Goal: Task Accomplishment & Management: Complete application form

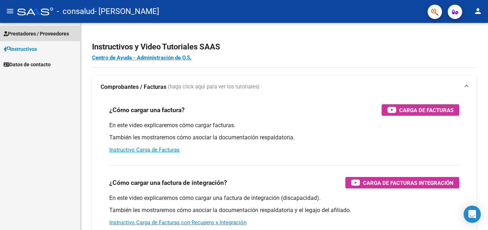
click at [40, 32] on span "Prestadores / Proveedores" at bounding box center [36, 34] width 65 height 8
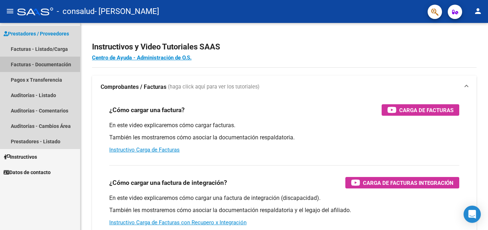
click at [26, 61] on link "Facturas - Documentación" at bounding box center [40, 64] width 80 height 15
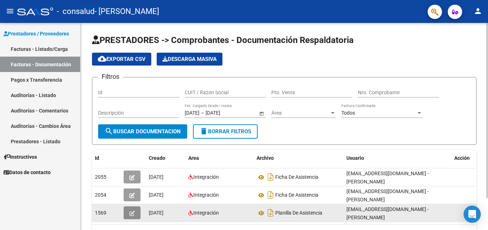
click at [131, 211] on icon "button" at bounding box center [131, 213] width 5 height 5
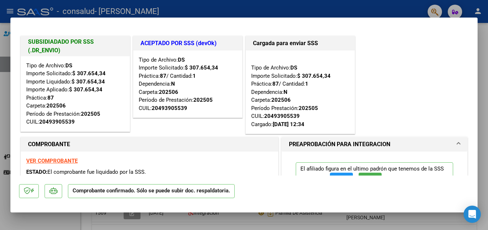
click at [475, 186] on mat-dialog-container "SUBSIDIADADO POR SSS (.DR_ENVIO) Tipo de Archivo: DS Importe Solicitado: $ 307.…" at bounding box center [243, 115] width 467 height 195
click at [73, 220] on div at bounding box center [244, 115] width 488 height 230
type input "$ 0,00"
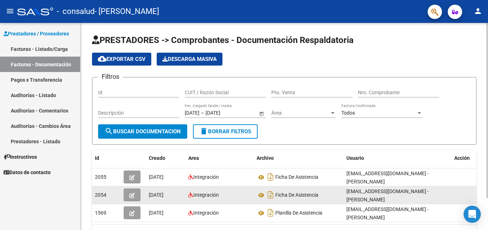
click at [131, 194] on icon "button" at bounding box center [131, 195] width 5 height 5
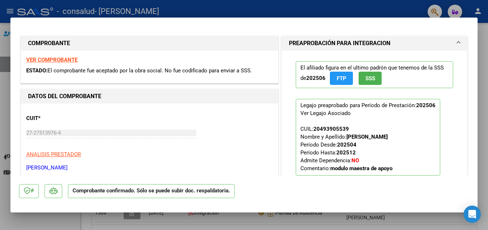
click at [65, 226] on div at bounding box center [244, 115] width 488 height 230
type input "$ 0,00"
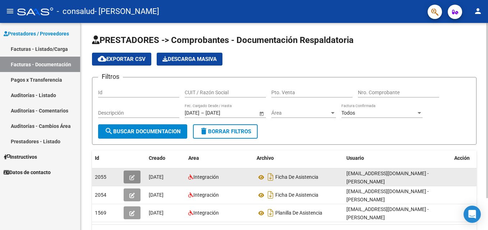
click at [128, 177] on button "button" at bounding box center [131, 177] width 17 height 13
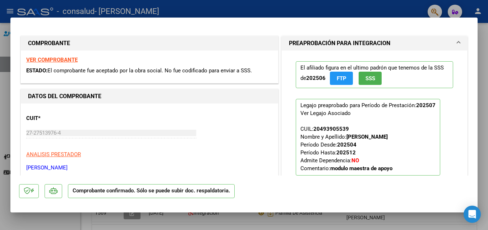
click at [74, 223] on div at bounding box center [244, 115] width 488 height 230
type input "$ 0,00"
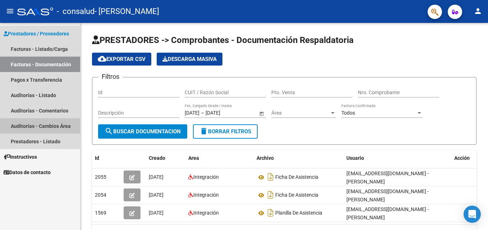
click at [27, 123] on link "Auditorías - Cambios Área" at bounding box center [40, 125] width 80 height 15
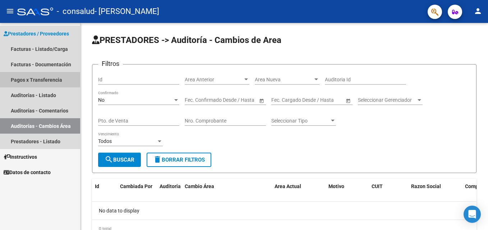
click at [19, 77] on link "Pagos x Transferencia" at bounding box center [40, 79] width 80 height 15
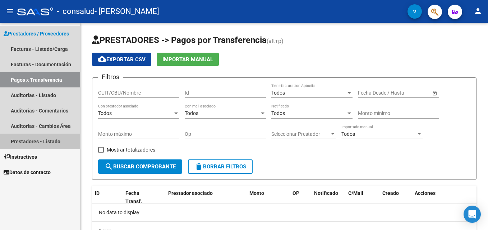
click at [14, 138] on link "Prestadores - Listado" at bounding box center [40, 141] width 80 height 15
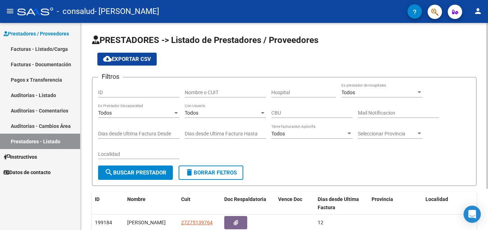
scroll to position [52, 0]
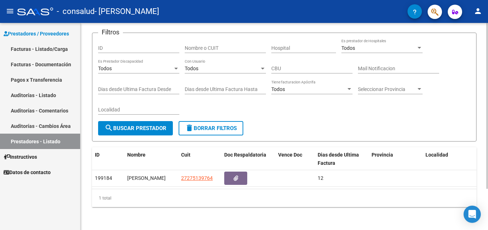
click at [486, 220] on div at bounding box center [487, 127] width 2 height 208
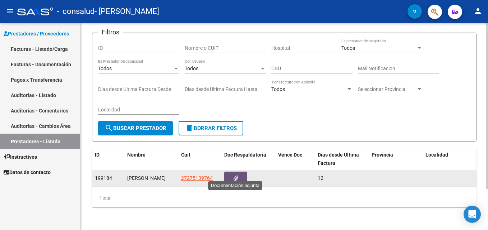
click at [231, 173] on button "button" at bounding box center [235, 178] width 23 height 13
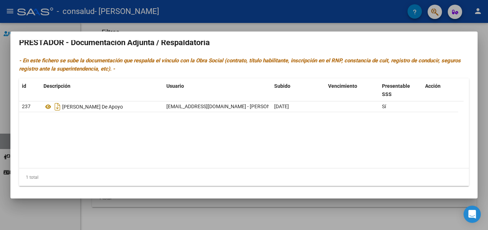
scroll to position [6, 0]
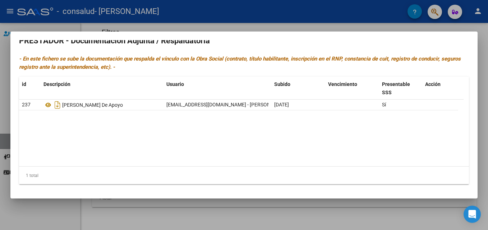
click at [484, 191] on div at bounding box center [244, 115] width 488 height 230
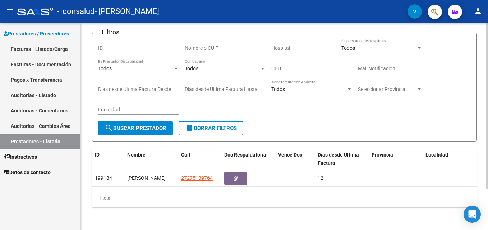
click at [485, 36] on div "PRESTADORES -> Listado de Prestadores / Proveedores cloud_download Exportar CSV…" at bounding box center [283, 104] width 407 height 252
click at [46, 50] on link "Facturas - Listado/Carga" at bounding box center [40, 48] width 80 height 15
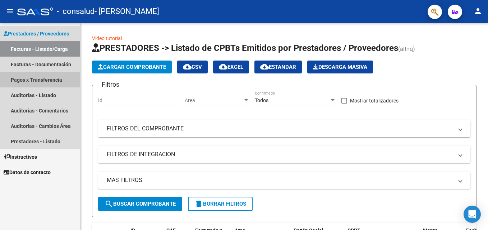
click at [26, 78] on link "Pagos x Transferencia" at bounding box center [40, 79] width 80 height 15
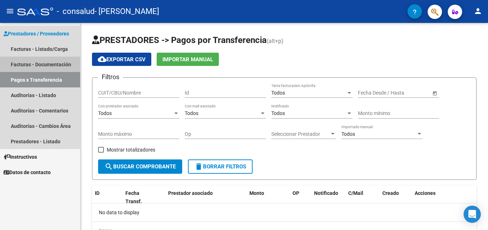
click at [53, 60] on link "Facturas - Documentación" at bounding box center [40, 64] width 80 height 15
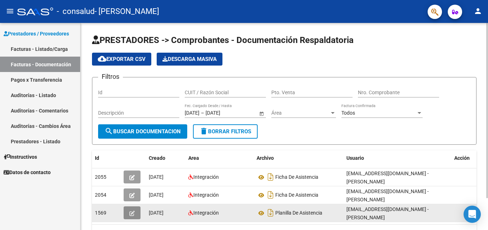
click at [127, 207] on button "button" at bounding box center [131, 213] width 17 height 13
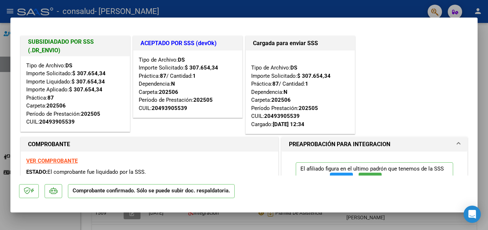
click at [73, 219] on div at bounding box center [244, 115] width 488 height 230
type input "$ 0,00"
